Goal: Check status: Check status

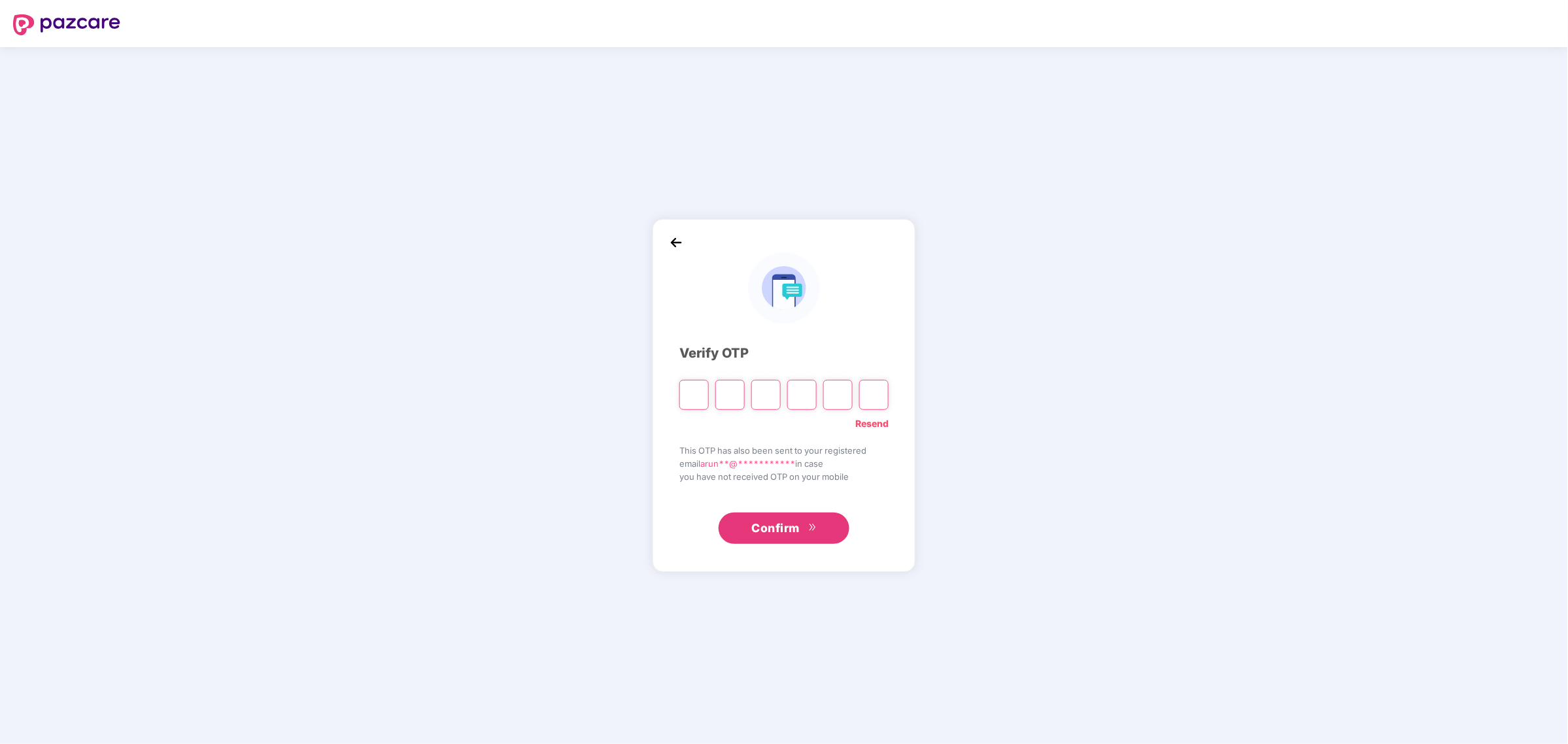
click at [878, 430] on link "Resend" at bounding box center [872, 424] width 33 height 15
click at [697, 397] on input "Please enter verification code. Digit 1" at bounding box center [694, 395] width 29 height 30
type input "*"
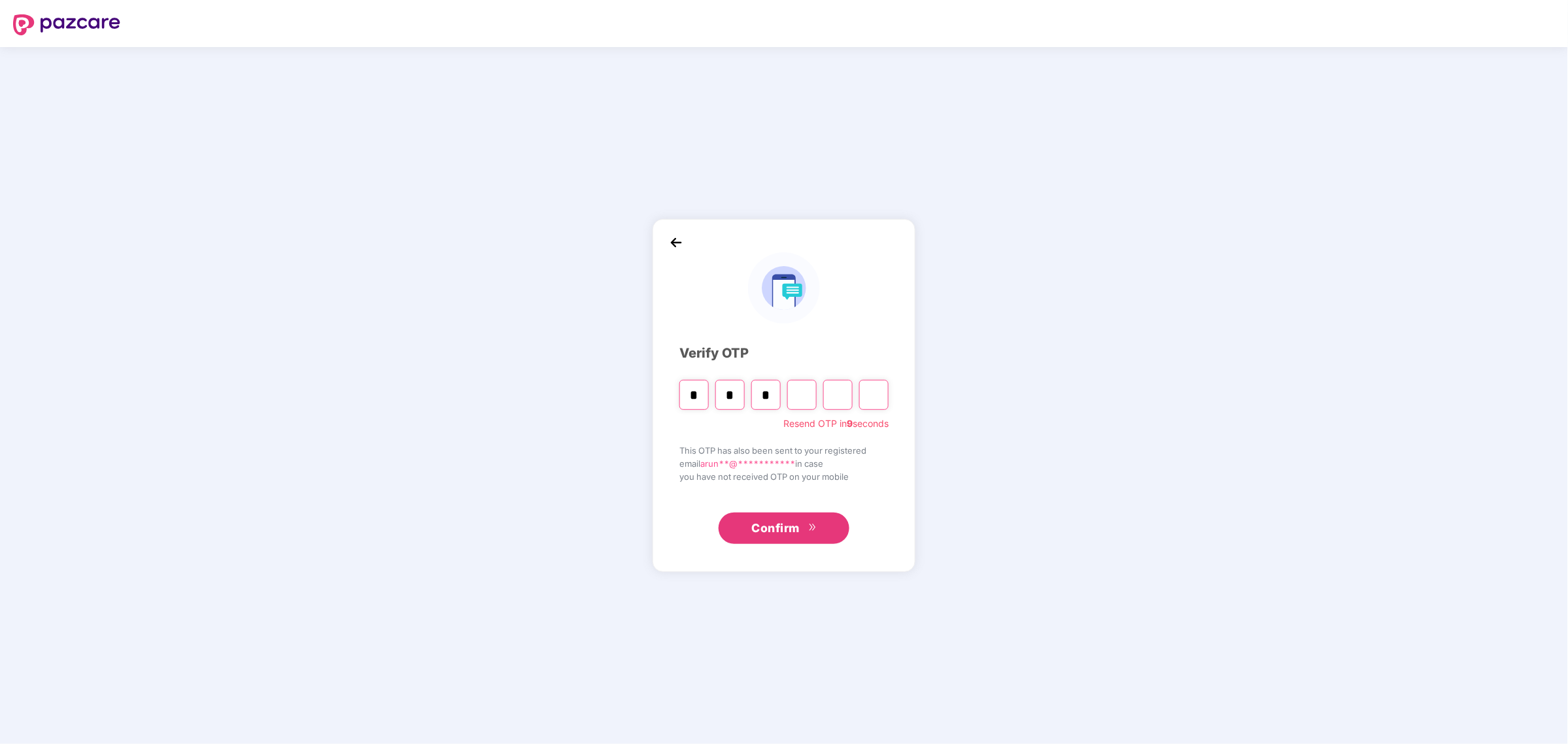
type input "*"
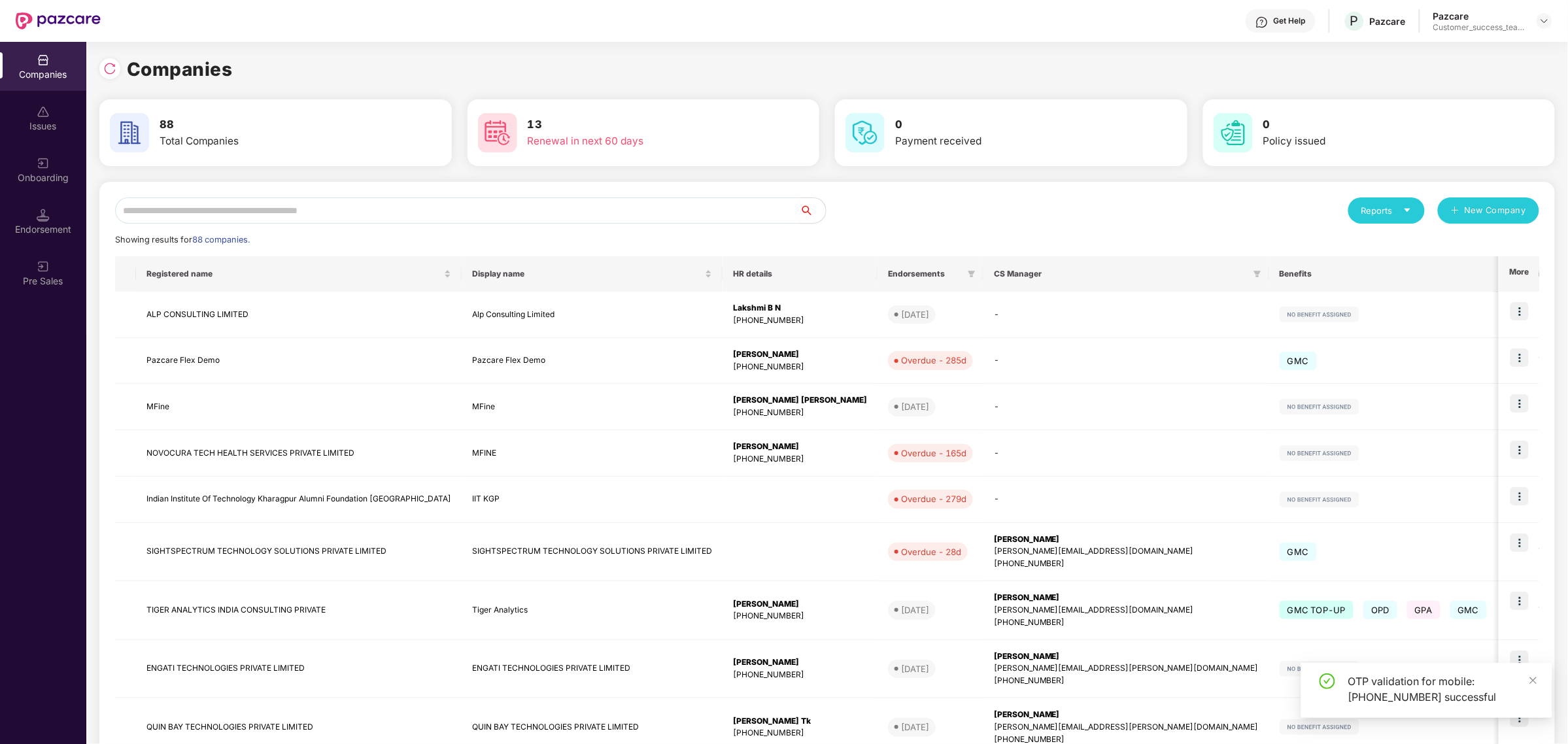
click at [409, 210] on input "text" at bounding box center [457, 210] width 685 height 26
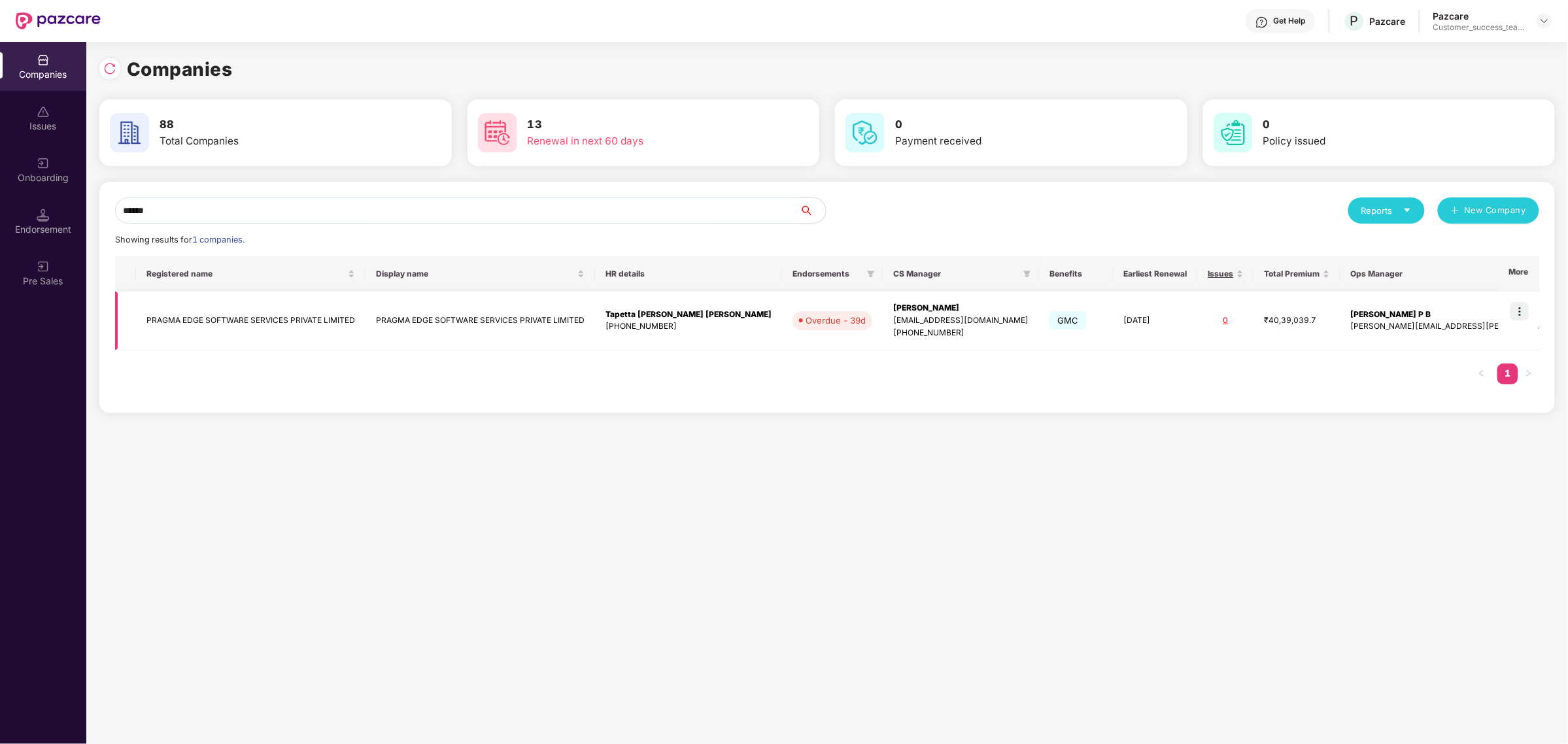
type input "******"
click at [1522, 314] on img at bounding box center [1520, 312] width 19 height 19
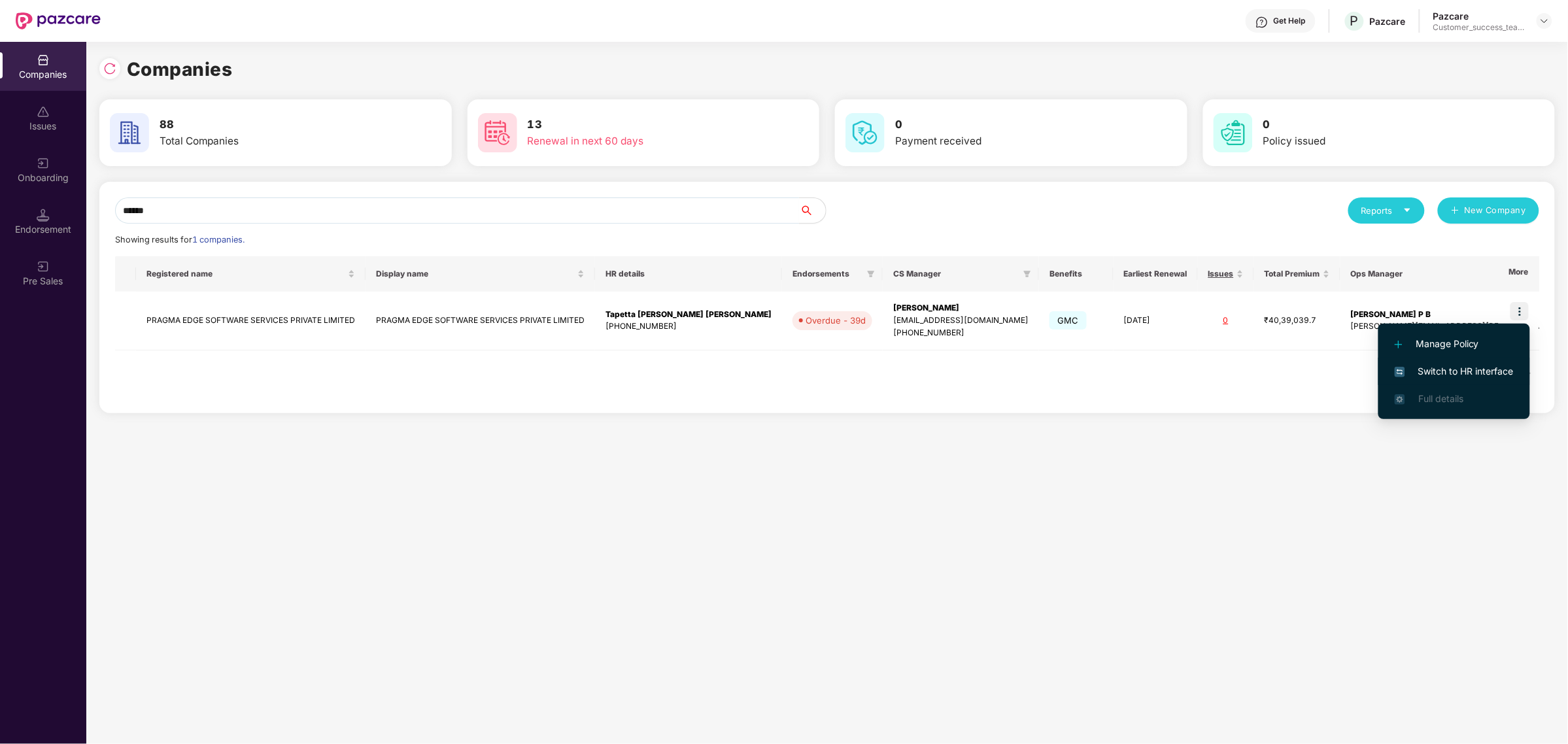
click at [1479, 375] on span "Switch to HR interface" at bounding box center [1455, 371] width 119 height 15
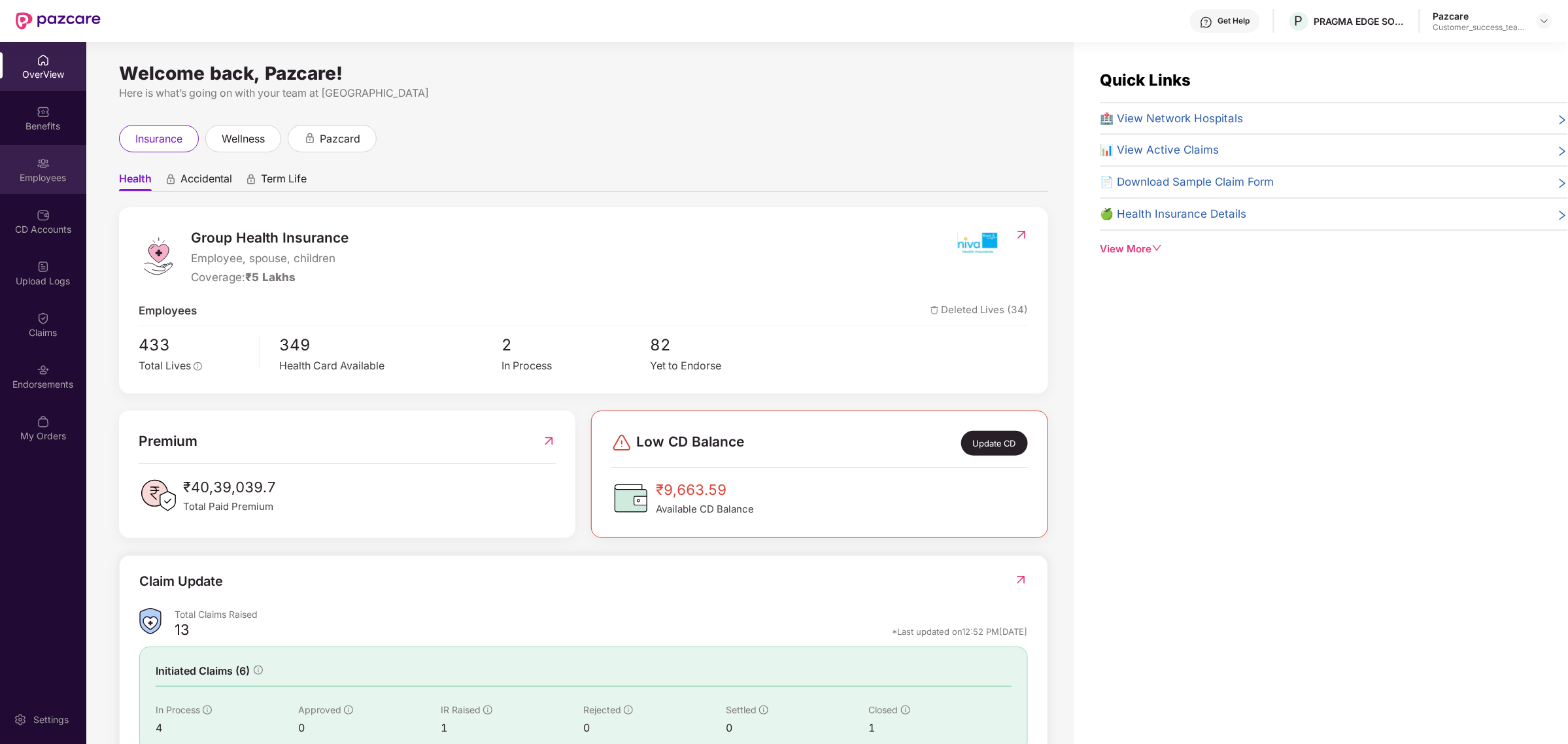
click at [60, 175] on div "Employees" at bounding box center [43, 178] width 86 height 13
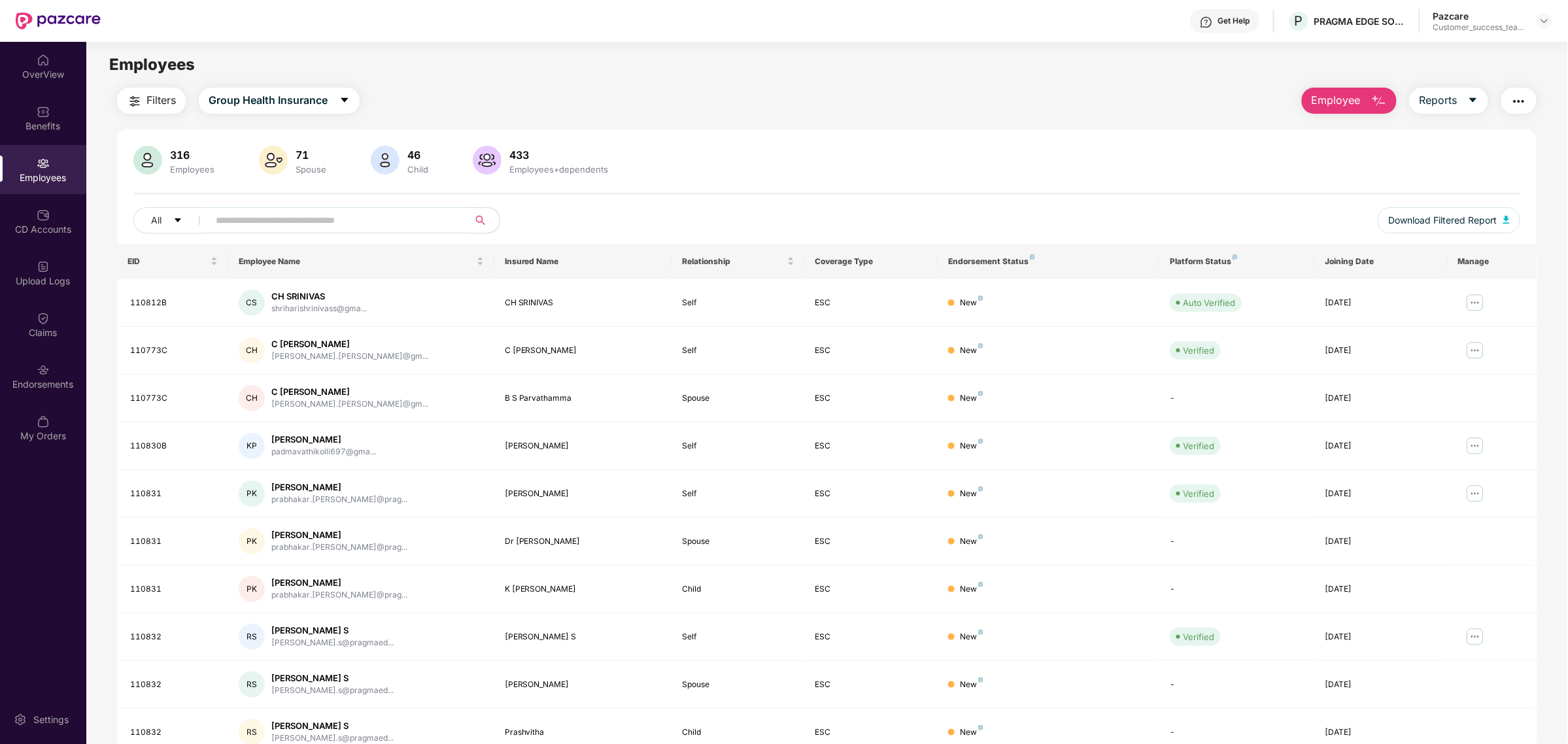
click at [244, 229] on input "text" at bounding box center [333, 220] width 235 height 20
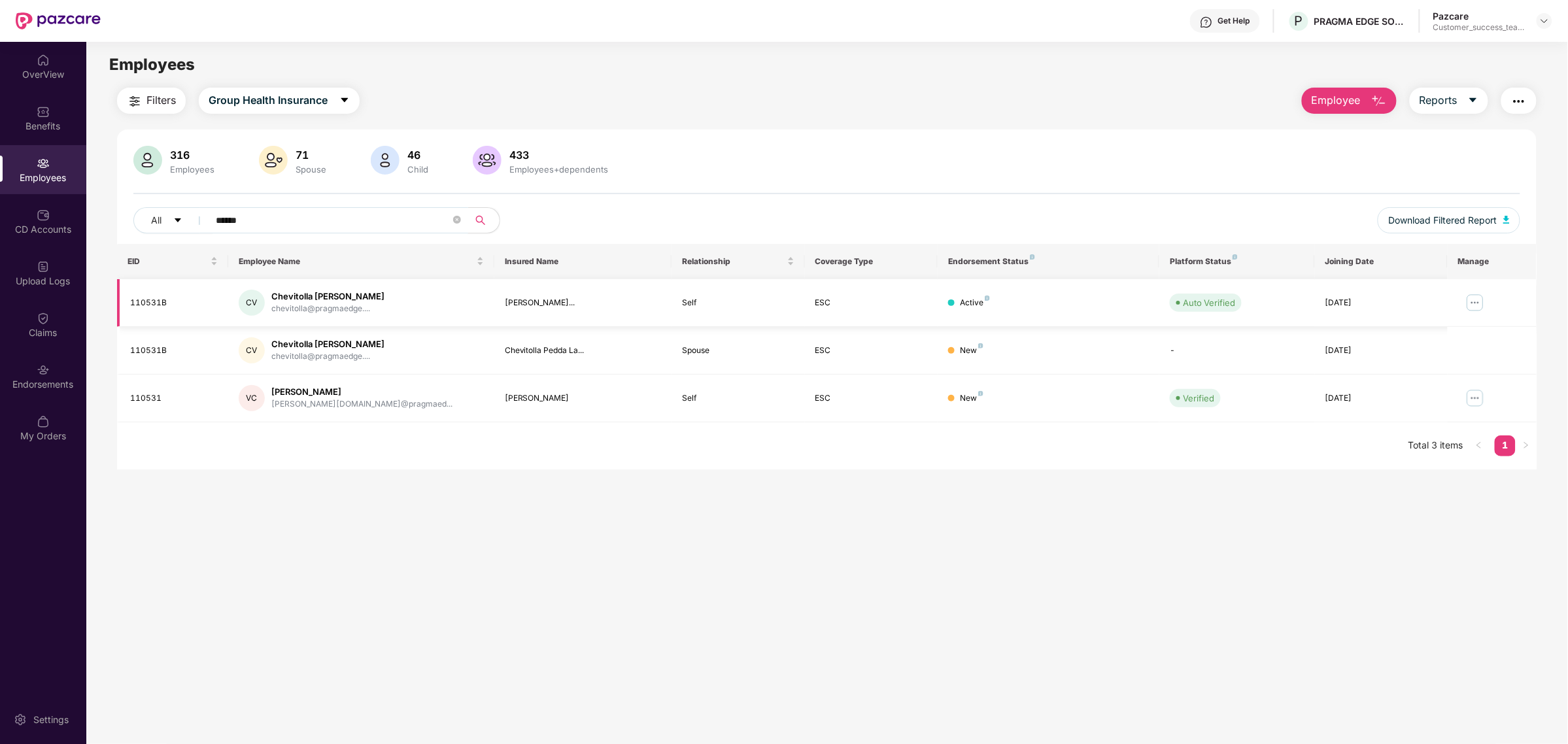
type input "******"
click at [1478, 300] on img at bounding box center [1475, 303] width 21 height 21
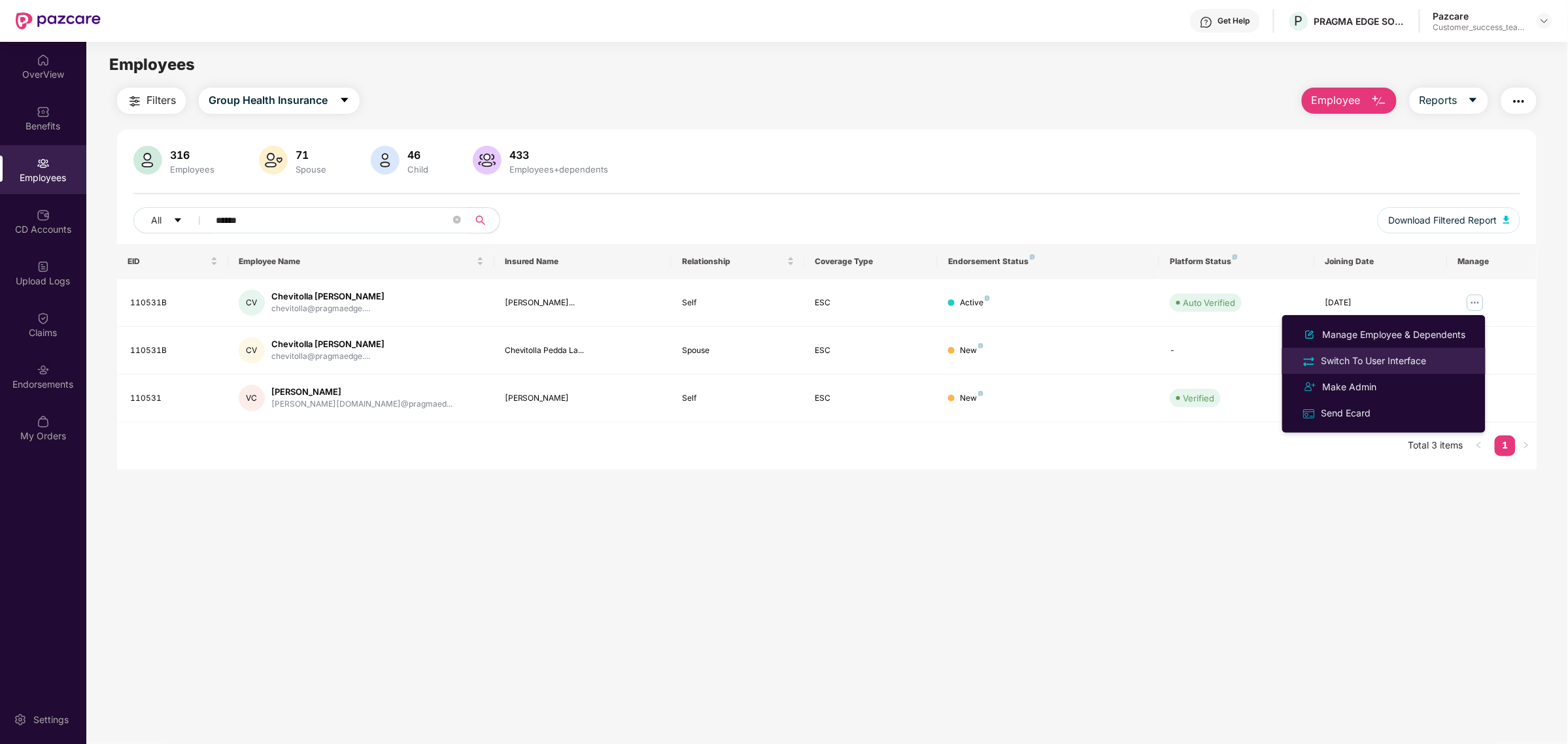
click at [1400, 355] on div "Switch To User Interface" at bounding box center [1374, 361] width 111 height 15
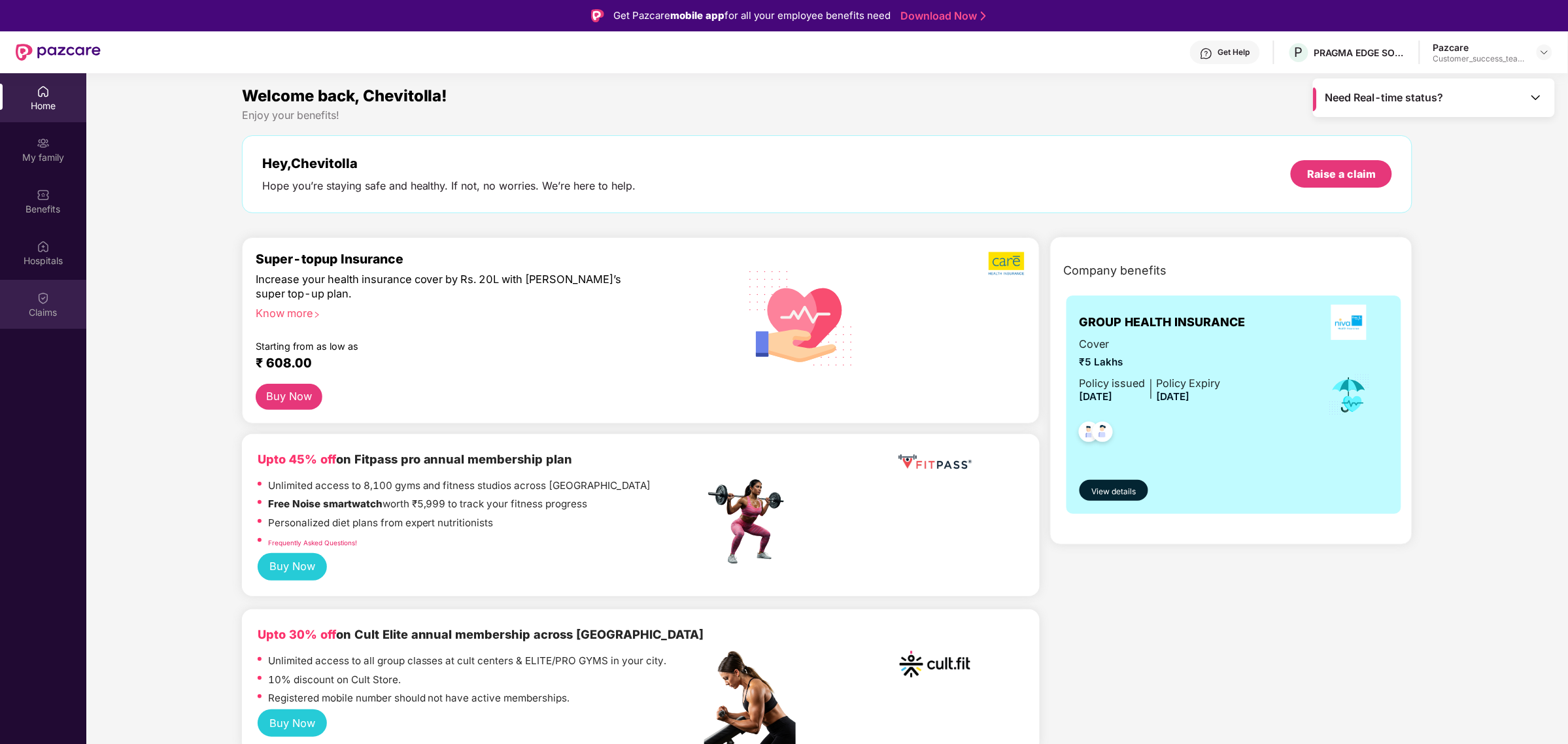
click at [61, 314] on div "Claims" at bounding box center [43, 312] width 86 height 13
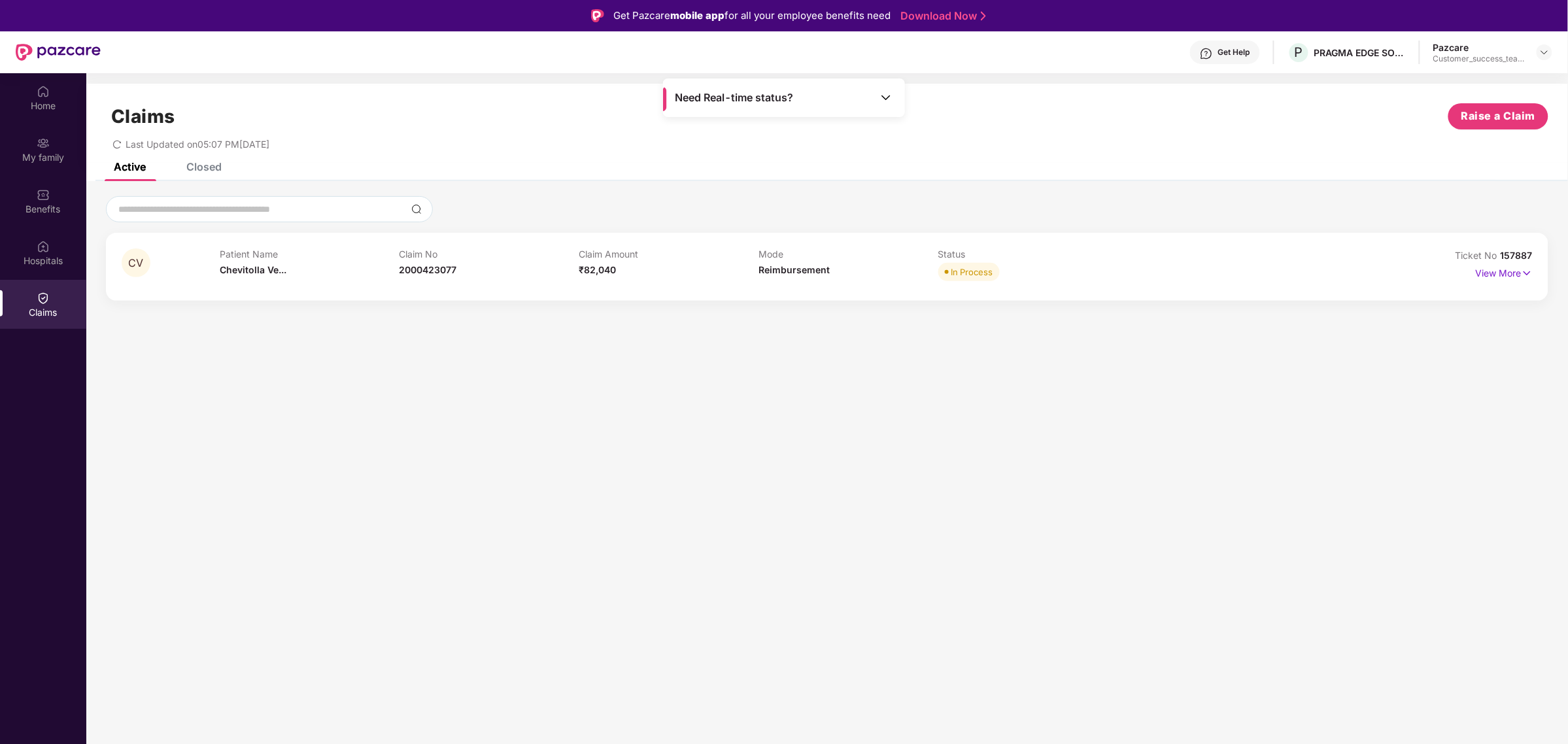
click at [788, 116] on div "Need Real-time status?" at bounding box center [784, 98] width 242 height 38
click at [837, 230] on span "₹ 82040" at bounding box center [841, 224] width 30 height 12
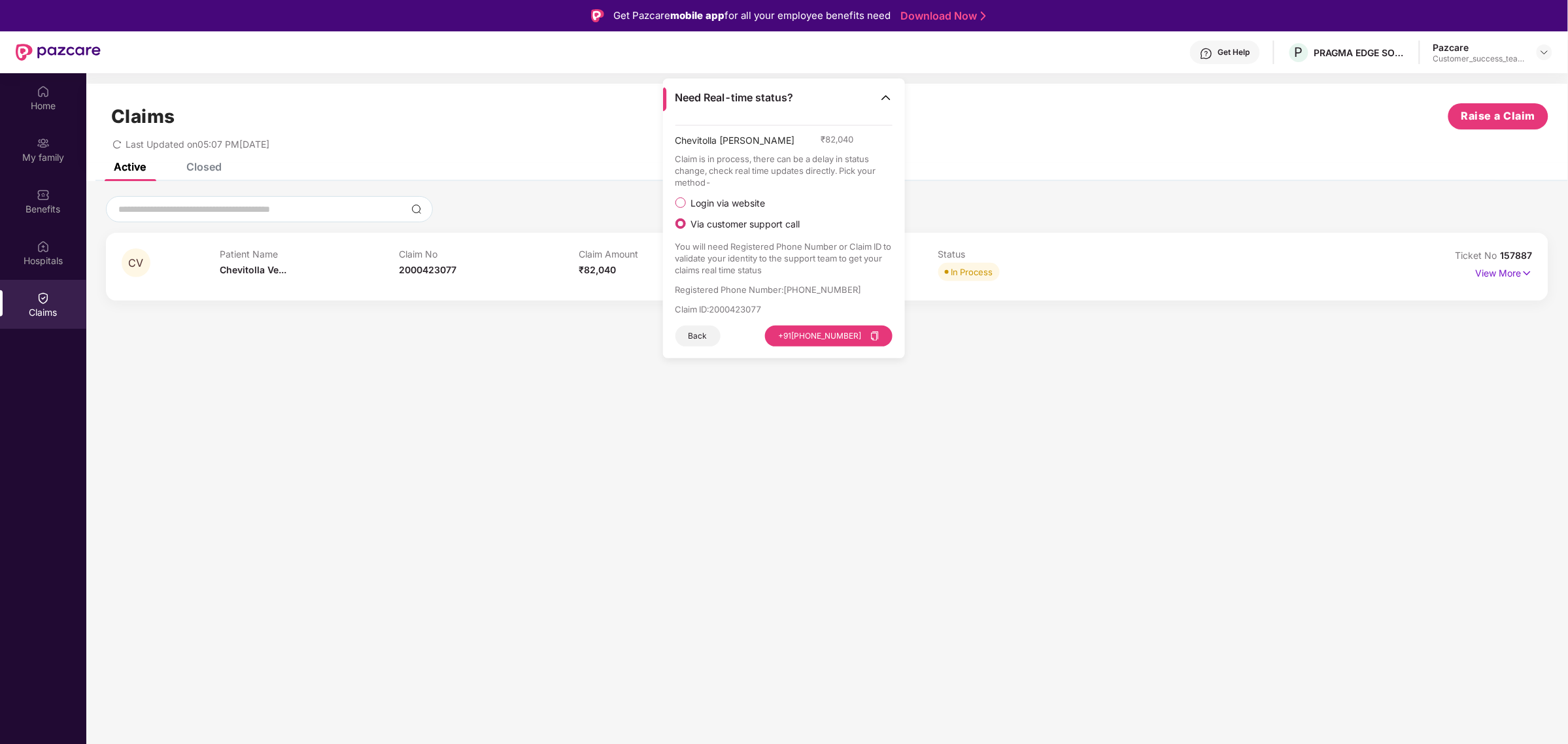
click at [759, 208] on span "Login via website" at bounding box center [729, 203] width 85 height 12
click at [878, 332] on button "Visit Website" at bounding box center [856, 324] width 73 height 21
drag, startPoint x: 715, startPoint y: 295, endPoint x: 766, endPoint y: 298, distance: 51.1
click at [766, 298] on p "Claim ID : 2000423077" at bounding box center [784, 298] width 218 height 12
copy p "2000423077"
